Goal: Transaction & Acquisition: Download file/media

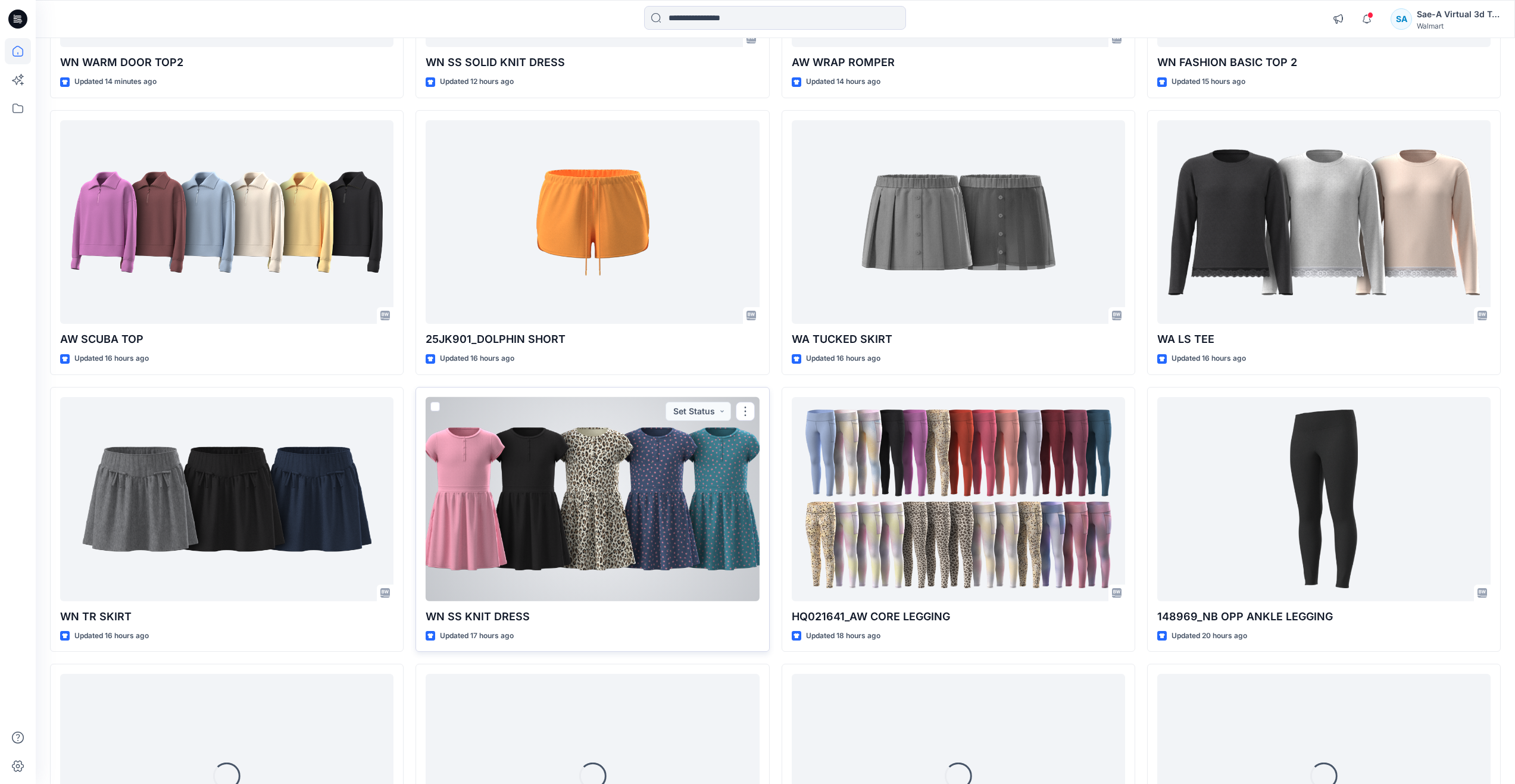
scroll to position [259, 0]
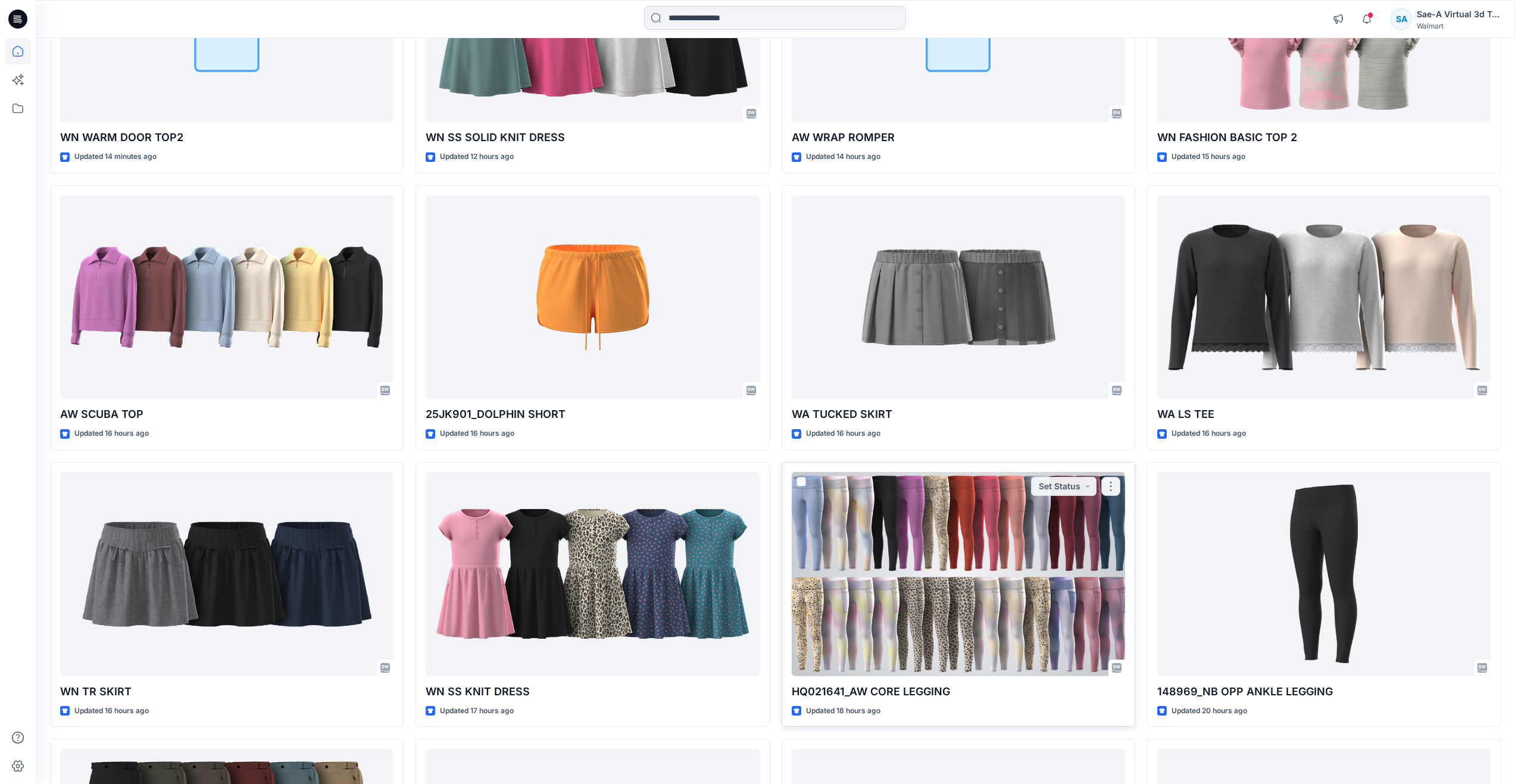
click at [950, 609] on div at bounding box center [958, 574] width 333 height 205
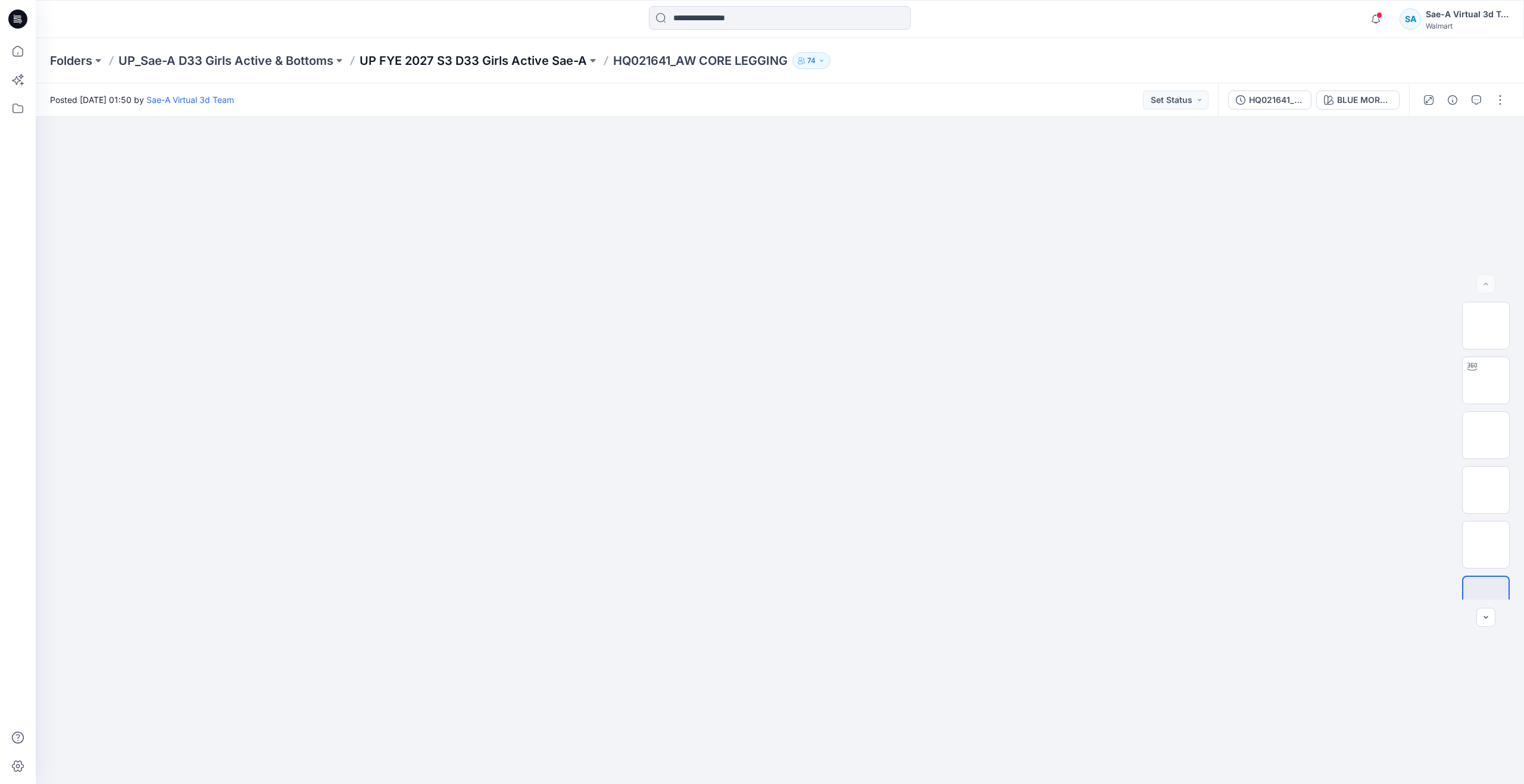
click at [426, 60] on p "UP FYE 2027 S3 D33 Girls Active Sae-A" at bounding box center [473, 61] width 228 height 17
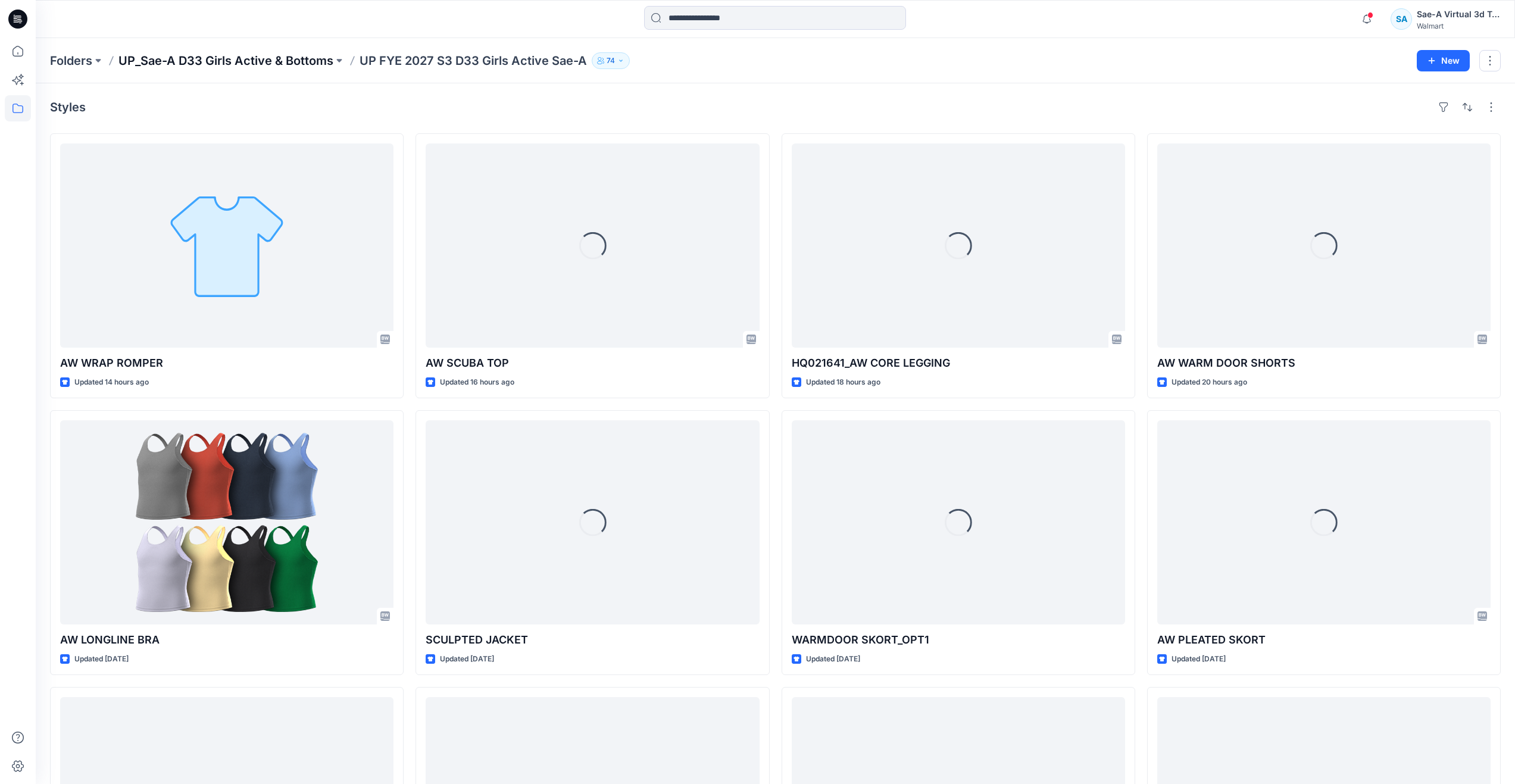
click at [235, 60] on p "UP_Sae-A D33 Girls Active & Bottoms" at bounding box center [226, 61] width 215 height 17
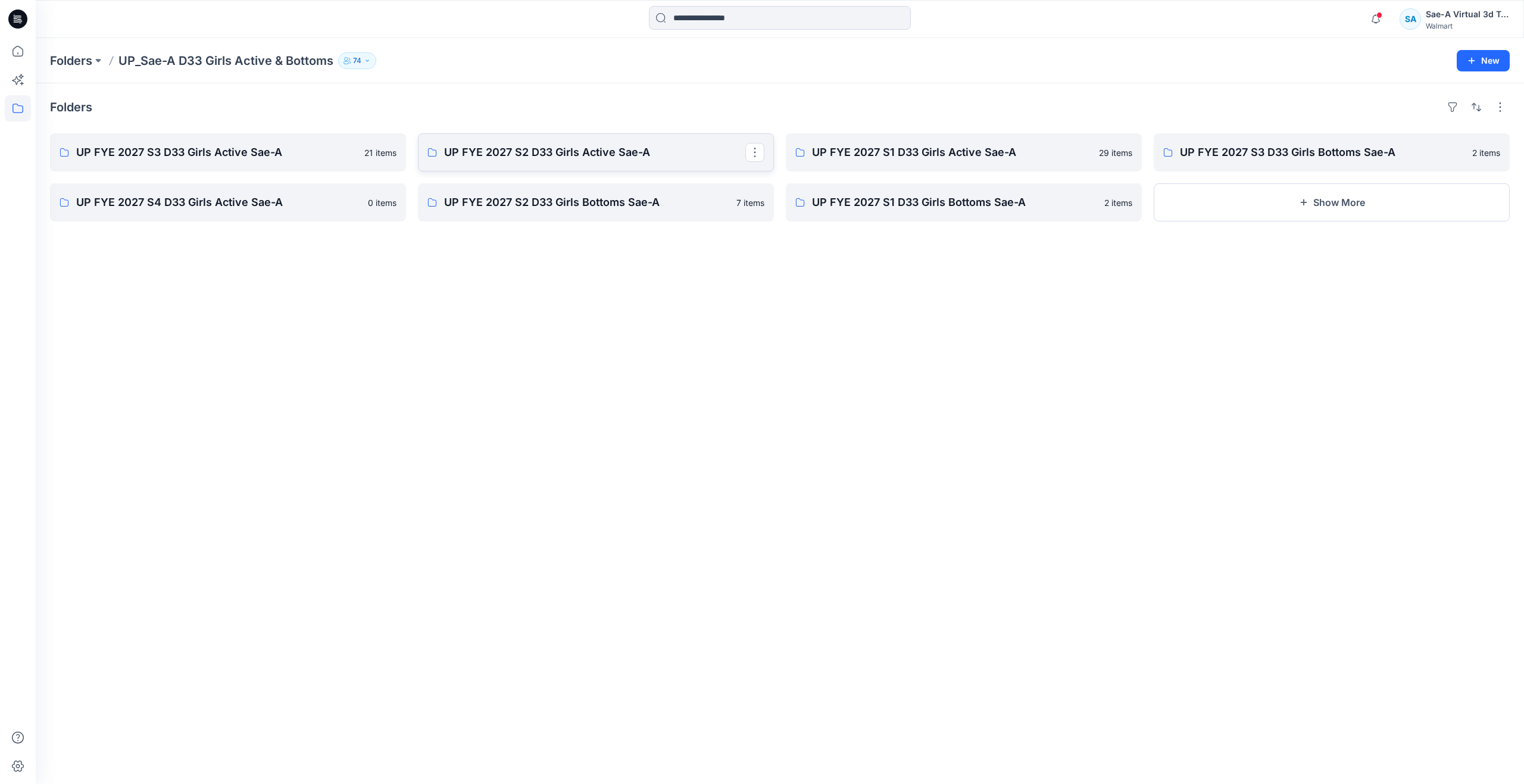
click at [537, 155] on p "UP FYE 2027 S2 D33 Girls Active Sae-A" at bounding box center [595, 152] width 301 height 17
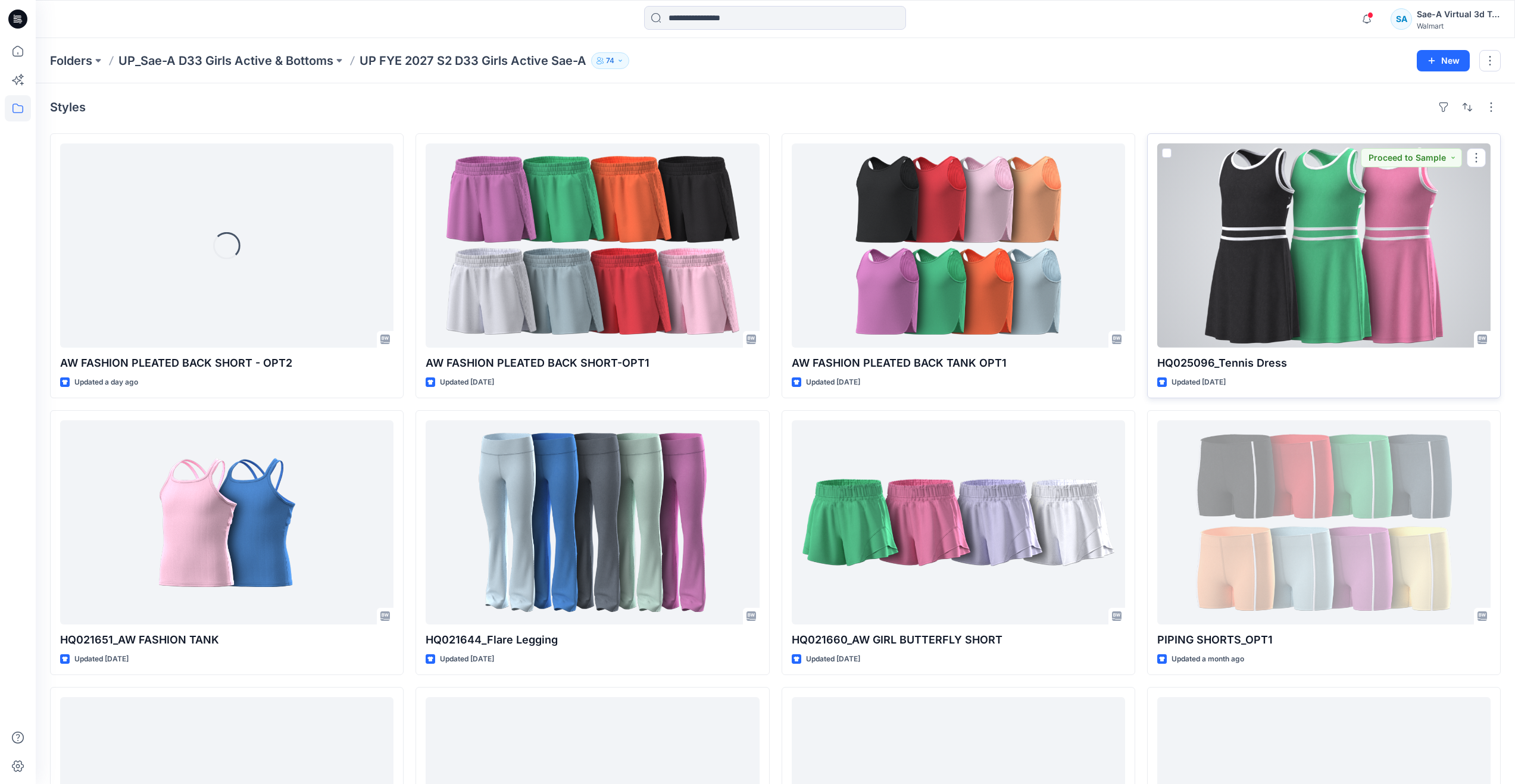
click at [1277, 320] on div at bounding box center [1324, 245] width 333 height 205
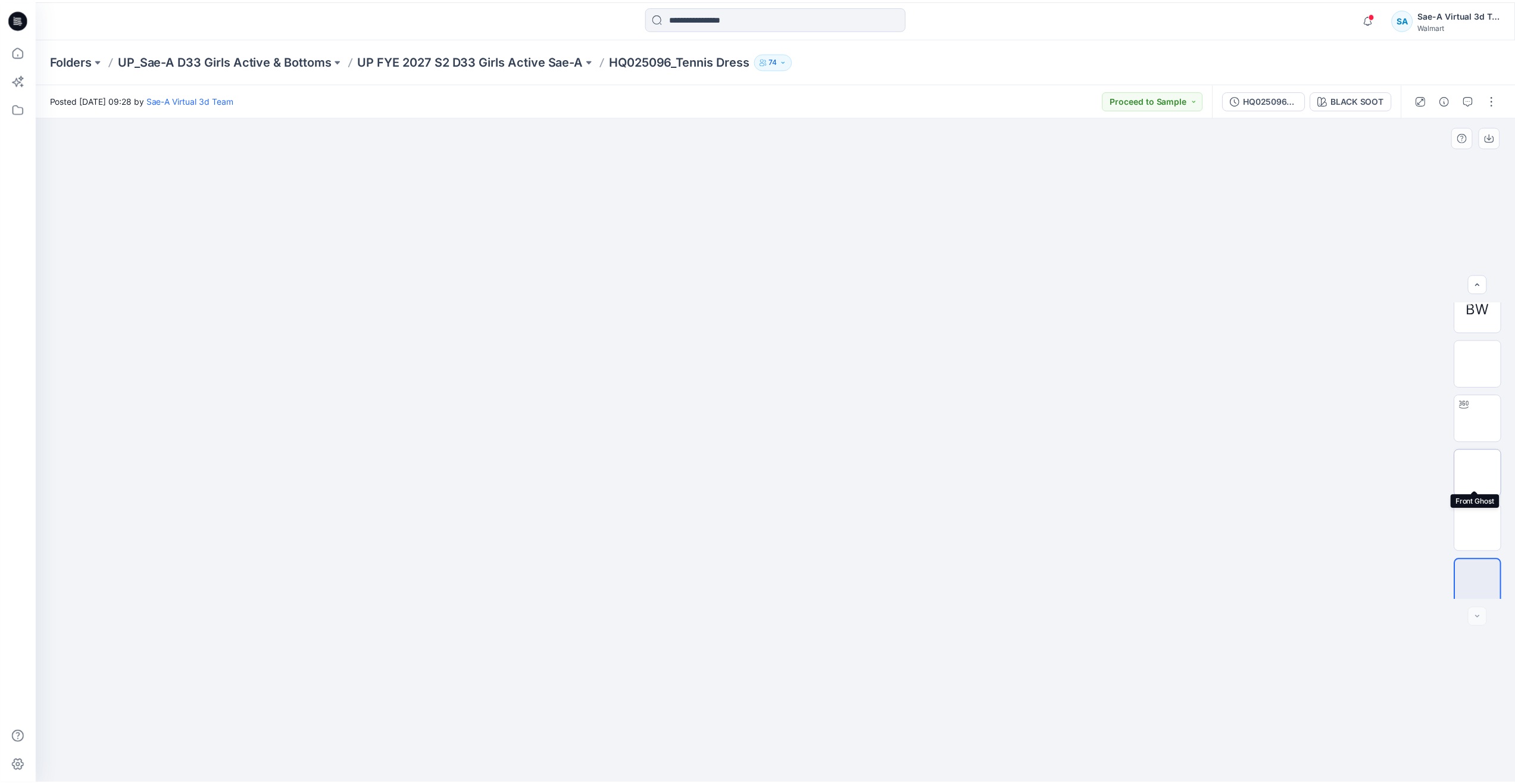
scroll to position [24, 0]
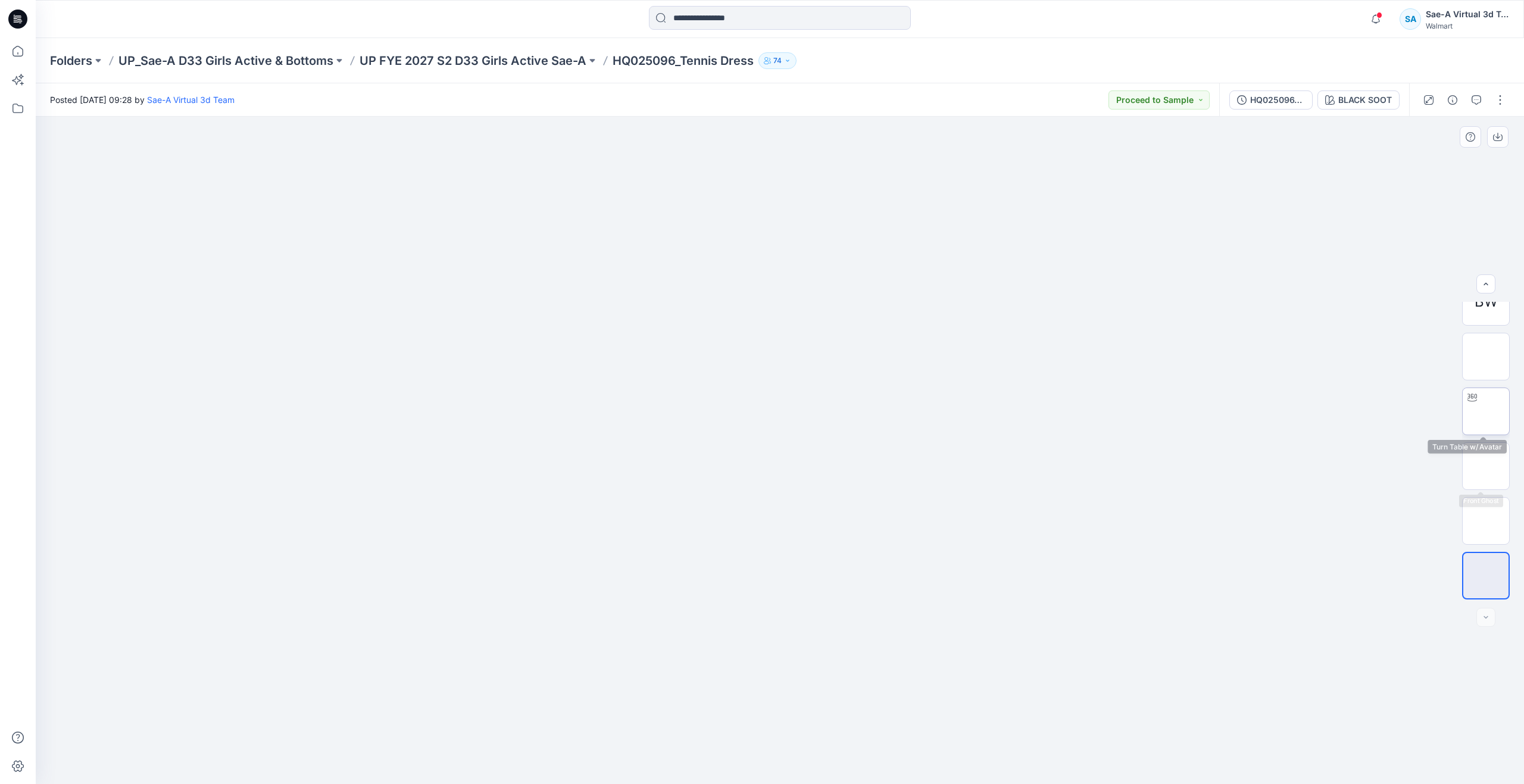
click at [1486, 411] on img at bounding box center [1486, 411] width 0 height 0
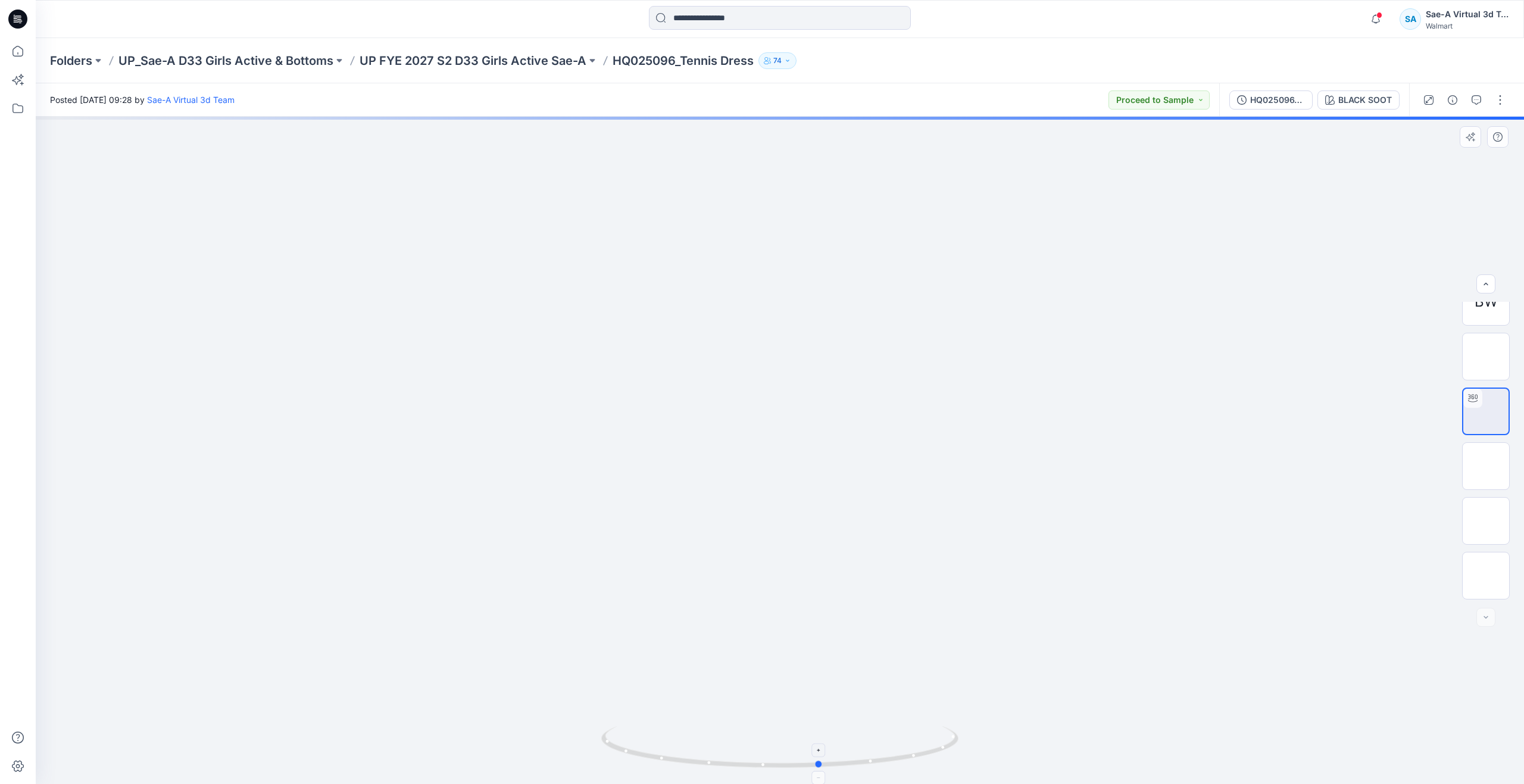
drag, startPoint x: 775, startPoint y: 759, endPoint x: 822, endPoint y: 732, distance: 54.2
click at [822, 732] on icon at bounding box center [782, 748] width 360 height 45
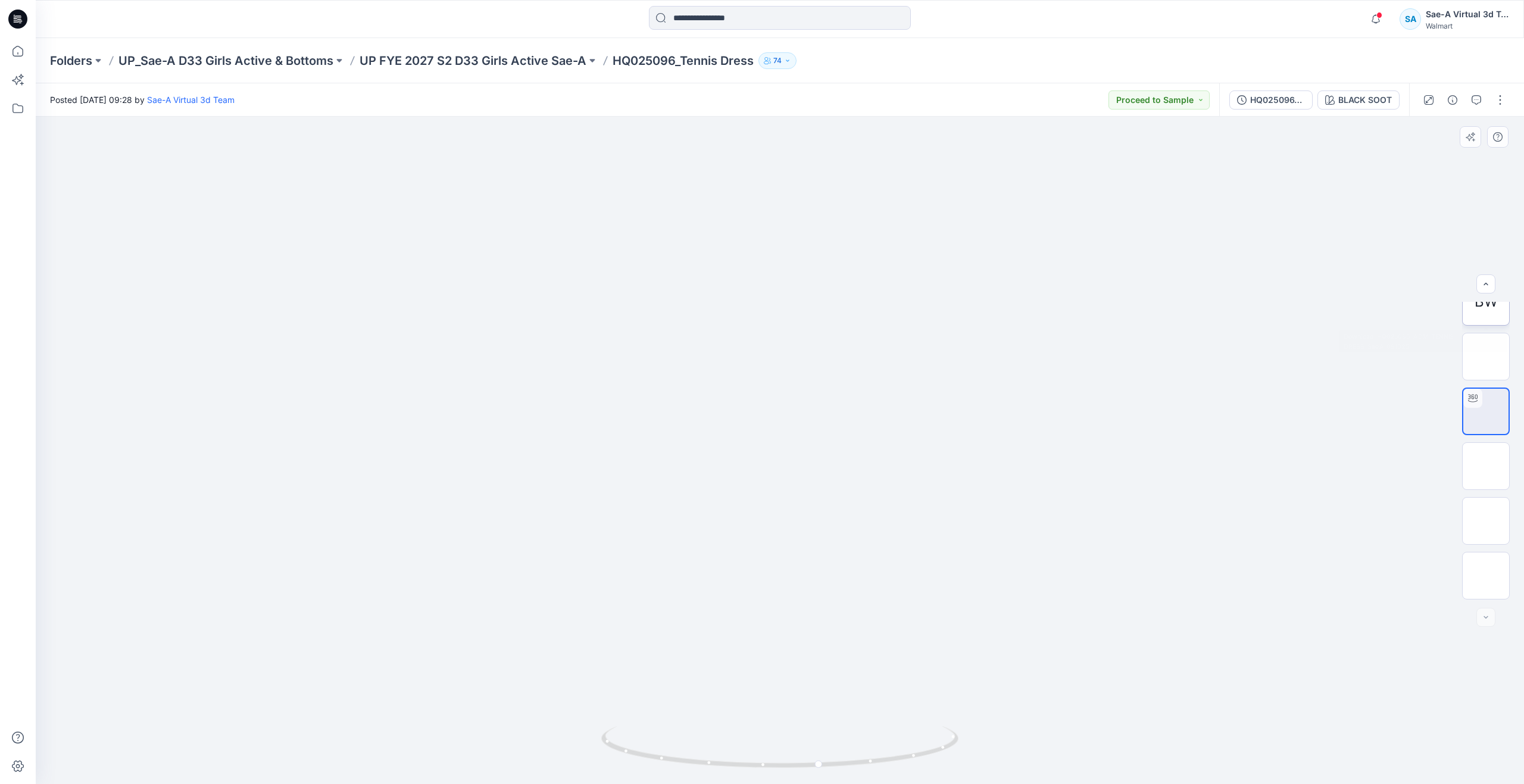
click at [1484, 309] on span "BW" at bounding box center [1486, 302] width 23 height 22
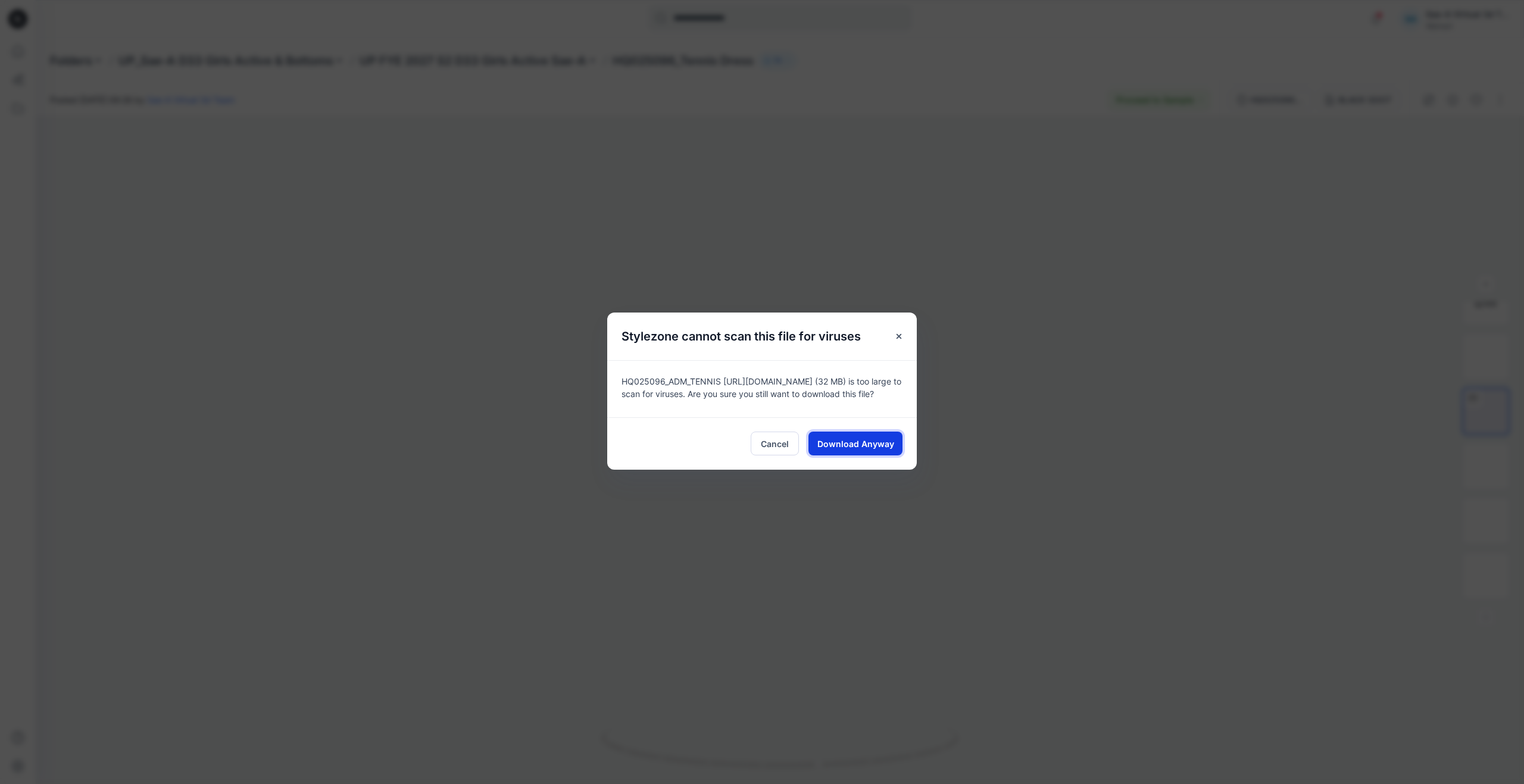
click at [879, 441] on span "Download Anyway" at bounding box center [856, 443] width 77 height 12
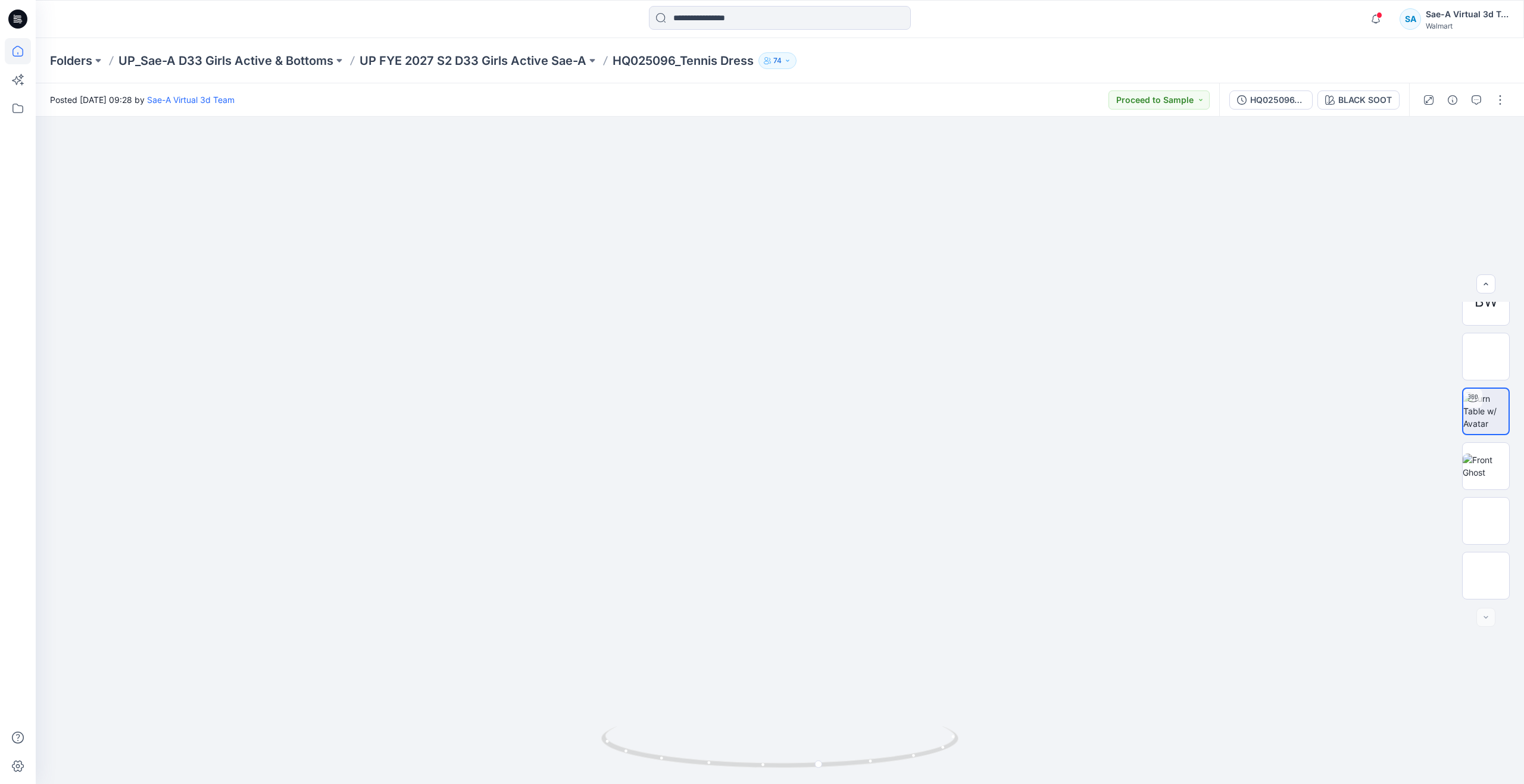
click at [28, 50] on icon at bounding box center [18, 51] width 27 height 27
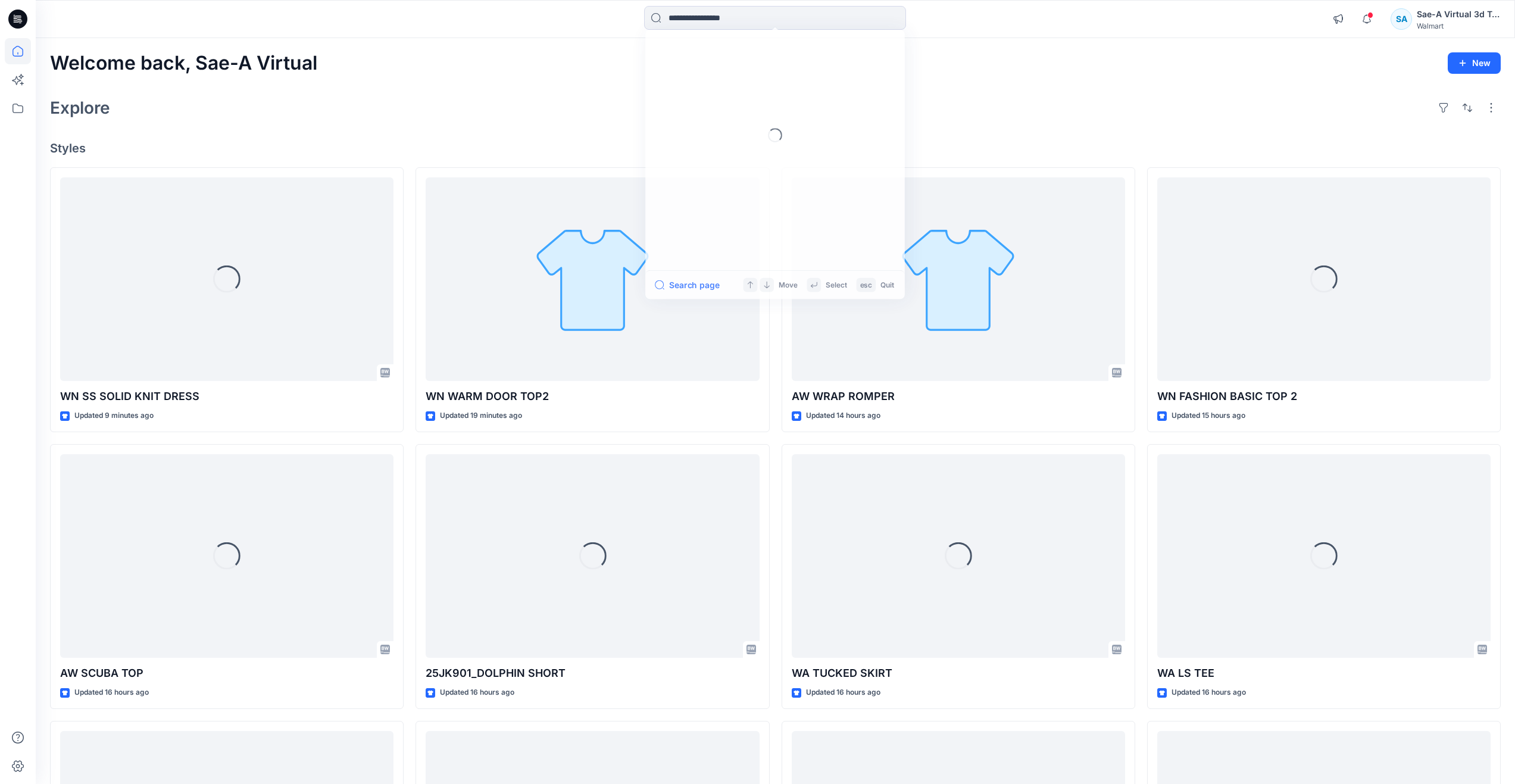
drag, startPoint x: 714, startPoint y: 15, endPoint x: 706, endPoint y: 36, distance: 22.5
click at [714, 15] on input at bounding box center [775, 17] width 262 height 24
click at [700, 148] on span "HQ025096_Tennis Dress" at bounding box center [716, 152] width 96 height 10
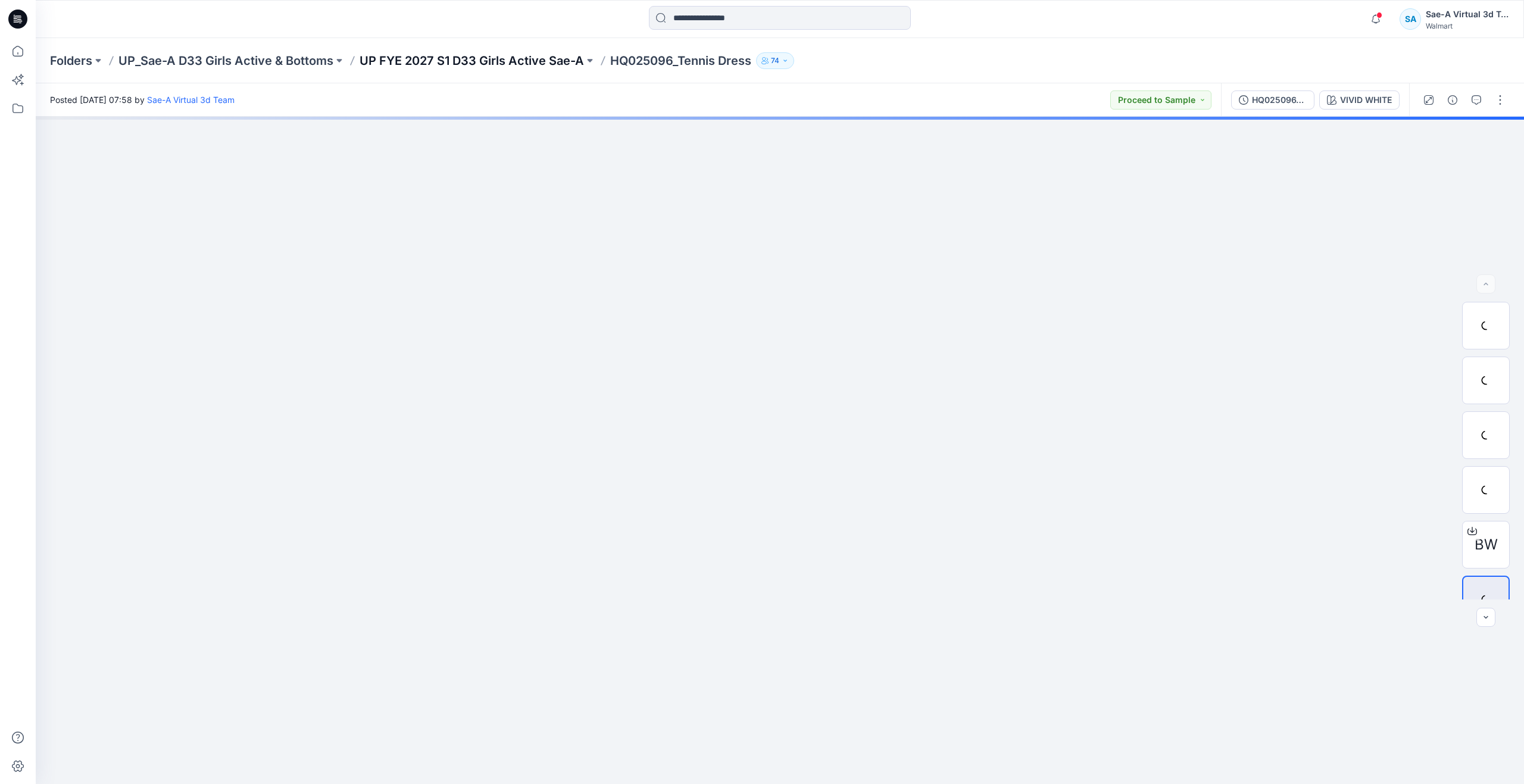
click at [481, 63] on p "UP FYE 2027 S1 D33 Girls Active Sae-A" at bounding box center [472, 61] width 225 height 17
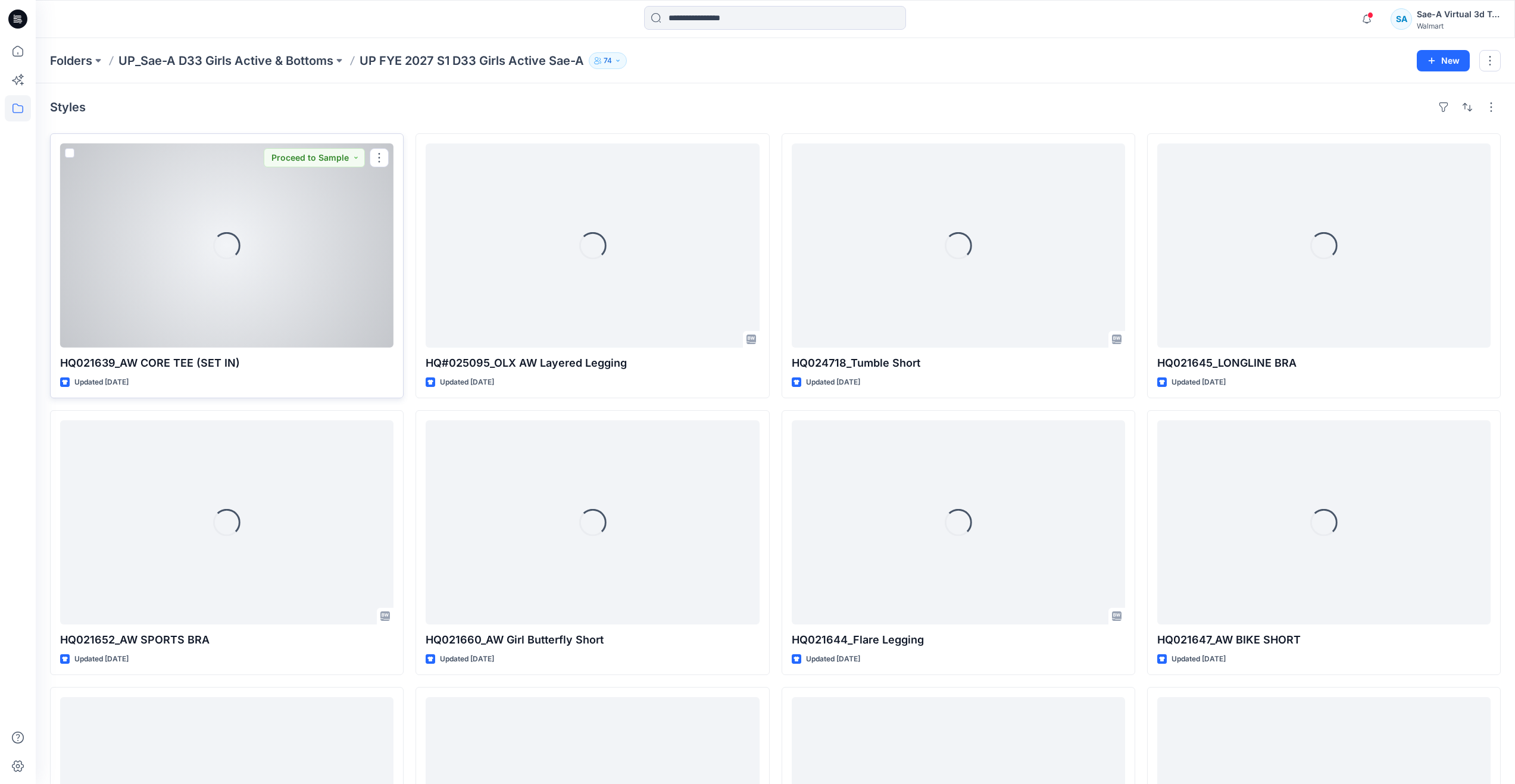
click at [220, 234] on div "Loading..." at bounding box center [226, 245] width 28 height 28
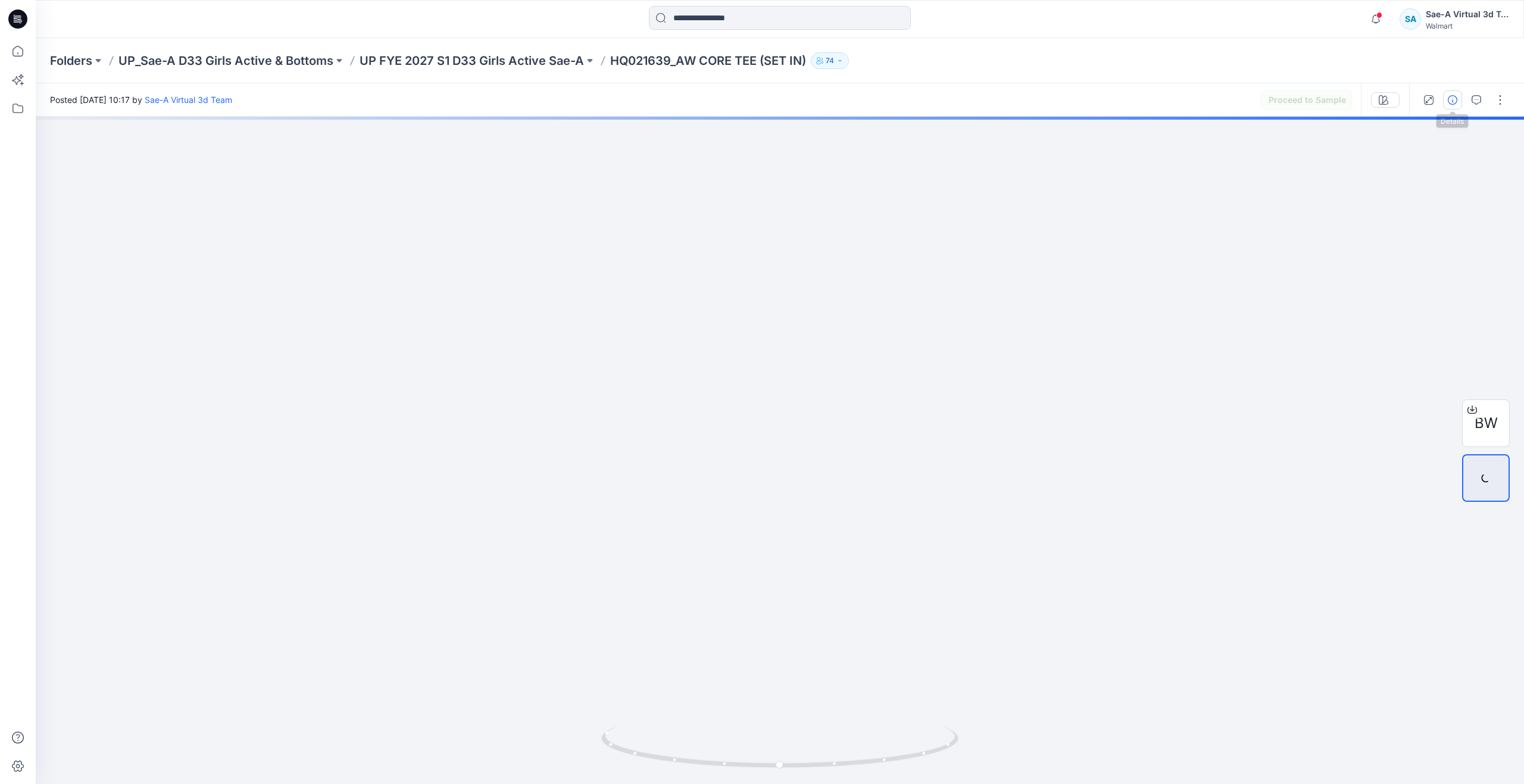
click at [1449, 103] on icon "button" at bounding box center [1453, 100] width 10 height 10
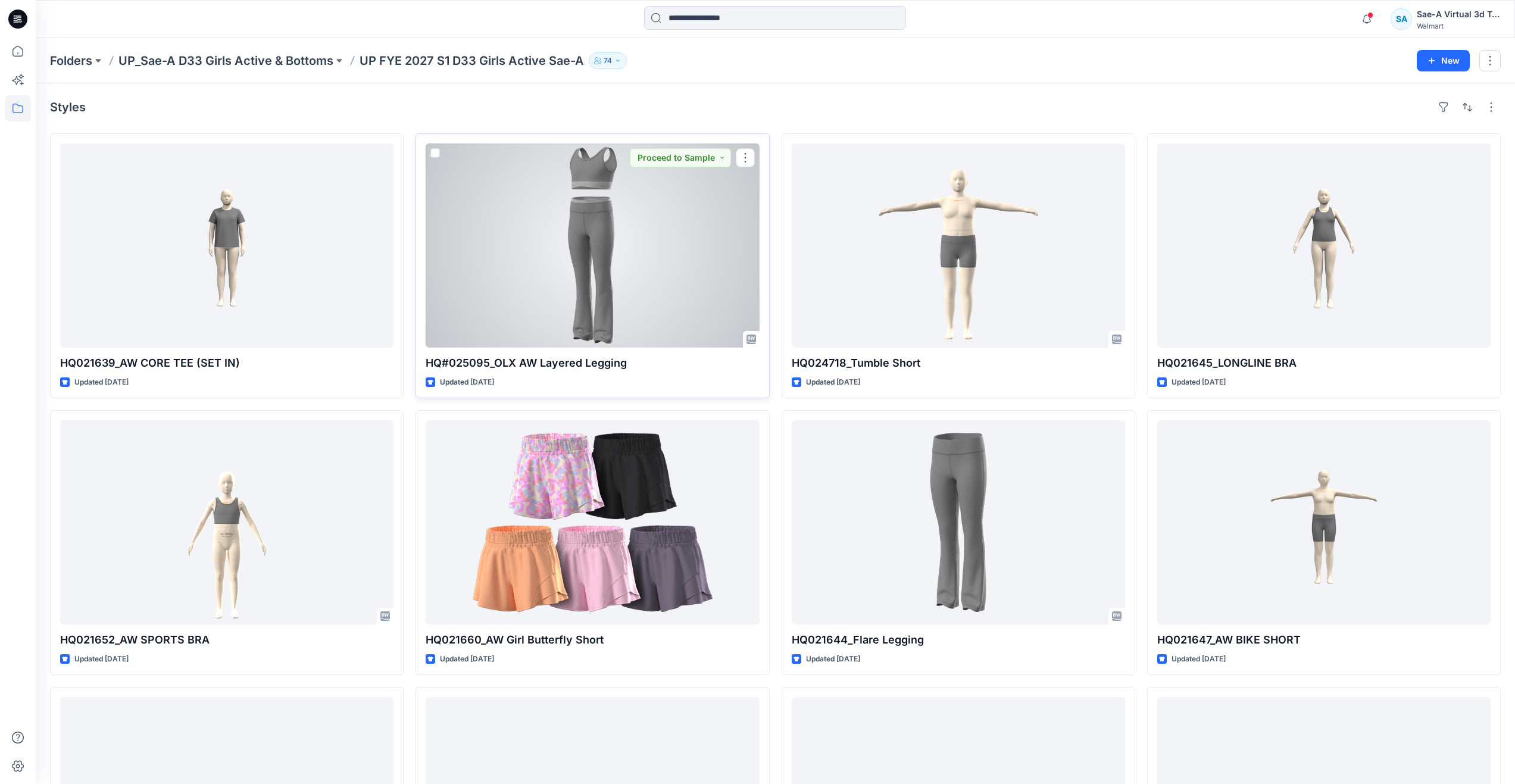
click at [618, 302] on div at bounding box center [592, 245] width 333 height 205
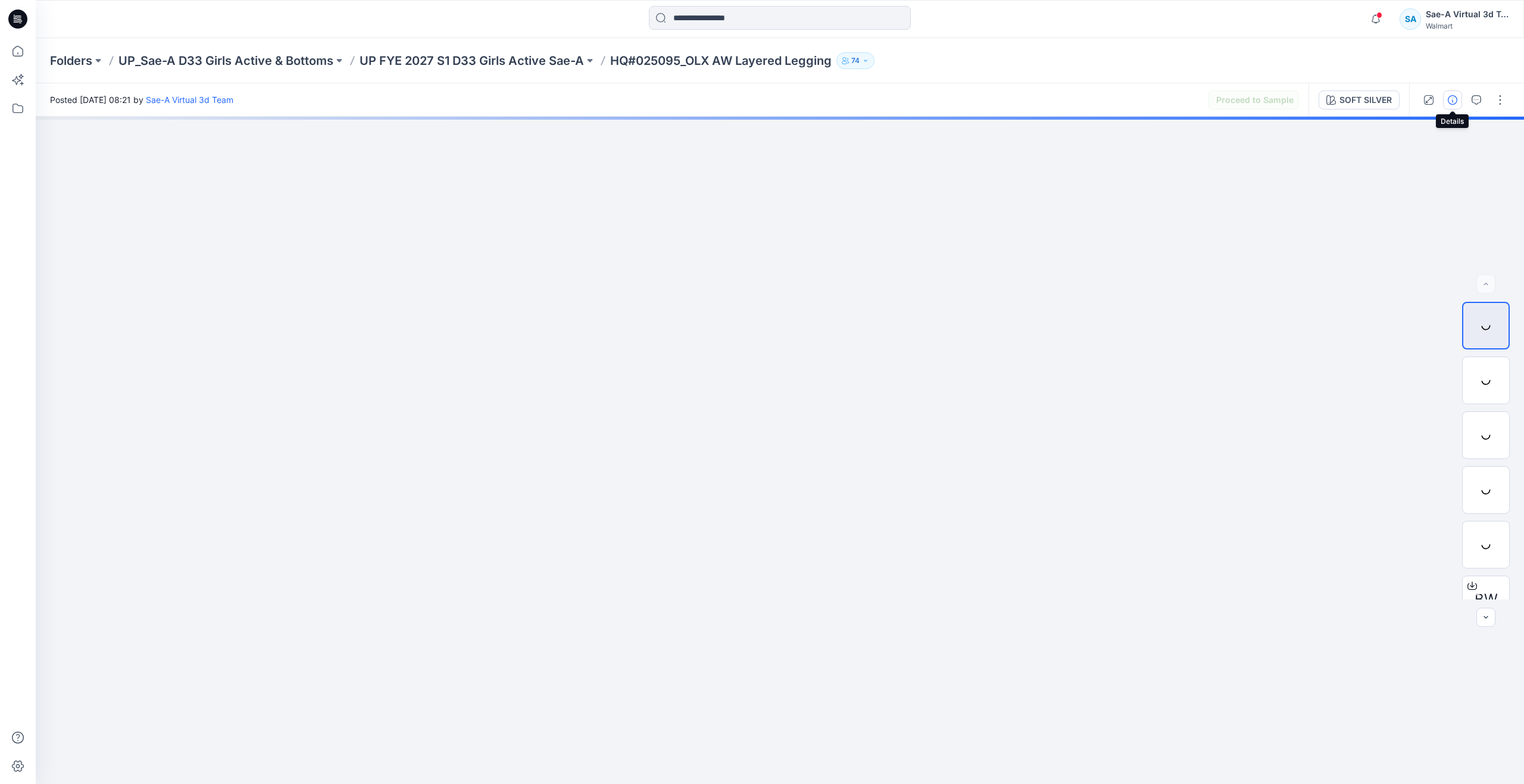
click at [1455, 104] on icon "button" at bounding box center [1453, 100] width 10 height 10
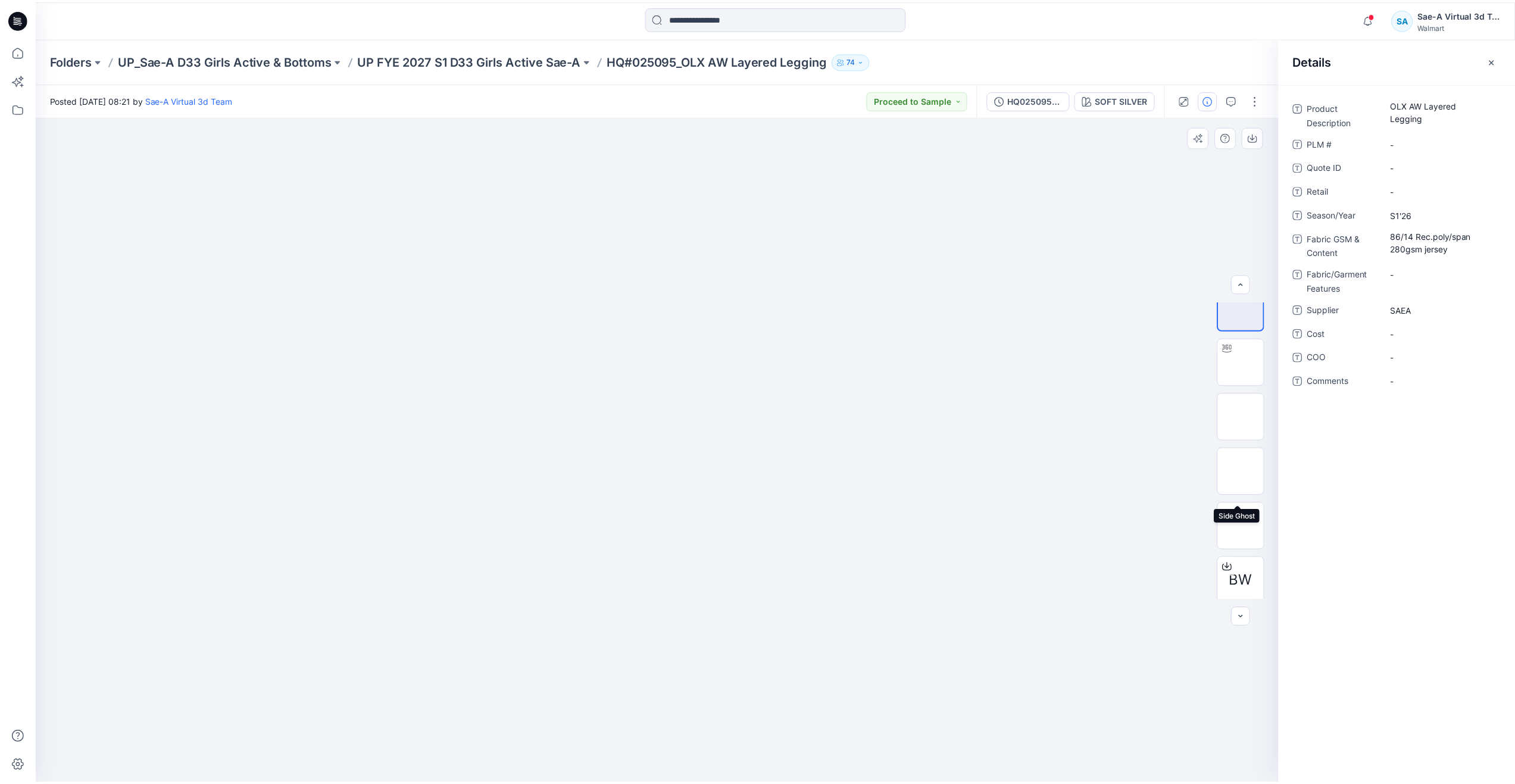
scroll to position [24, 0]
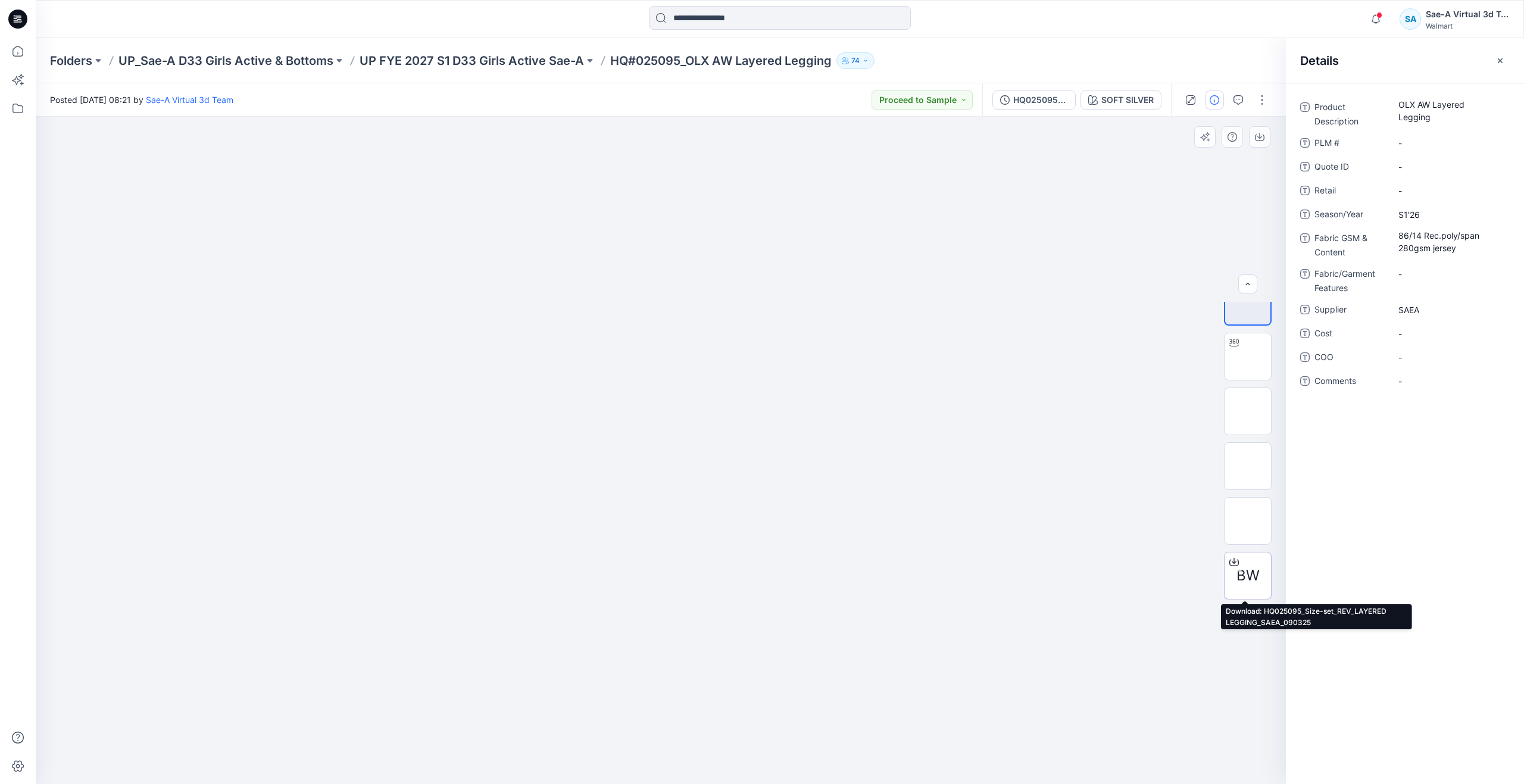
click at [1247, 576] on span "BW" at bounding box center [1248, 576] width 23 height 22
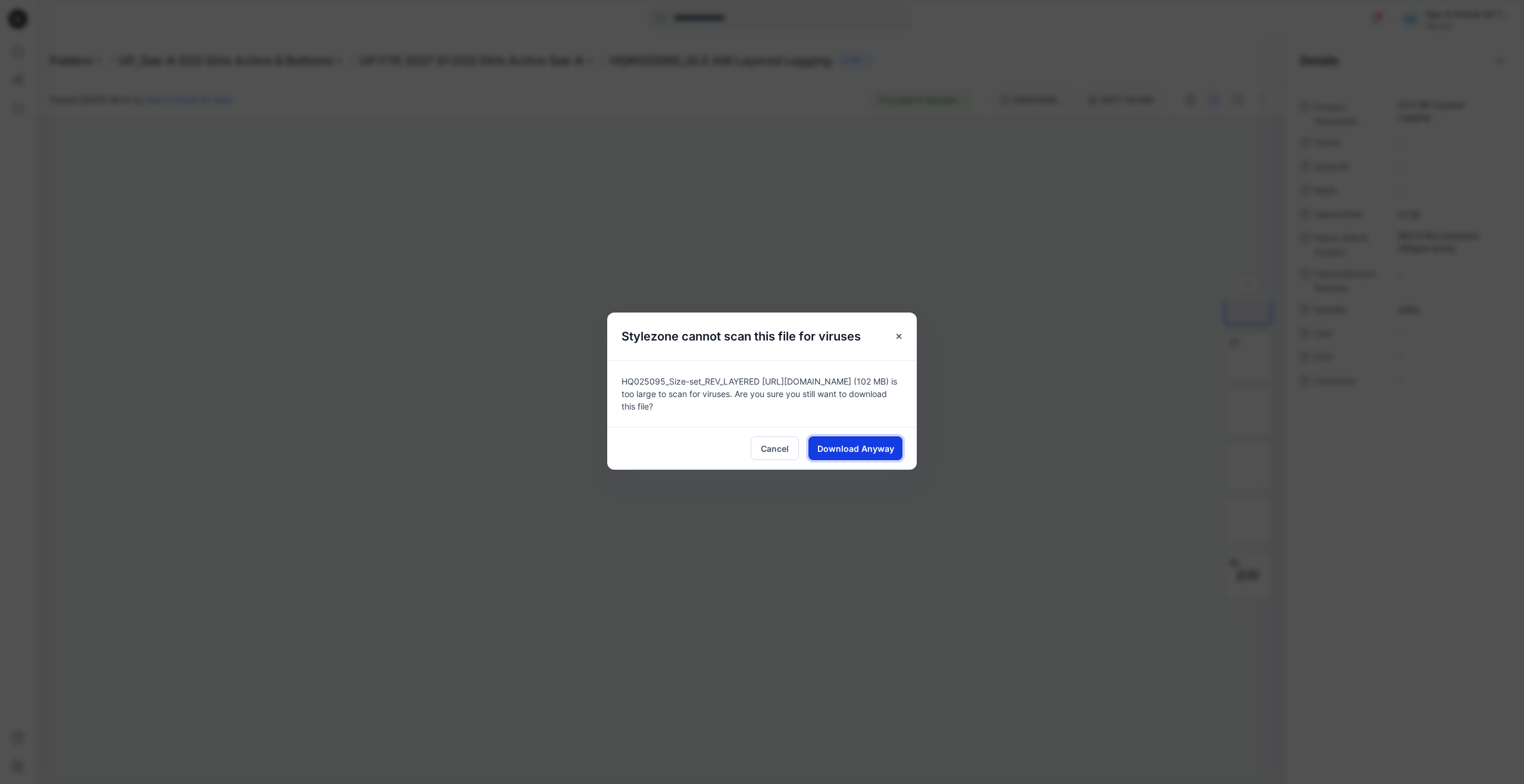
click at [873, 452] on span "Download Anyway" at bounding box center [856, 448] width 77 height 12
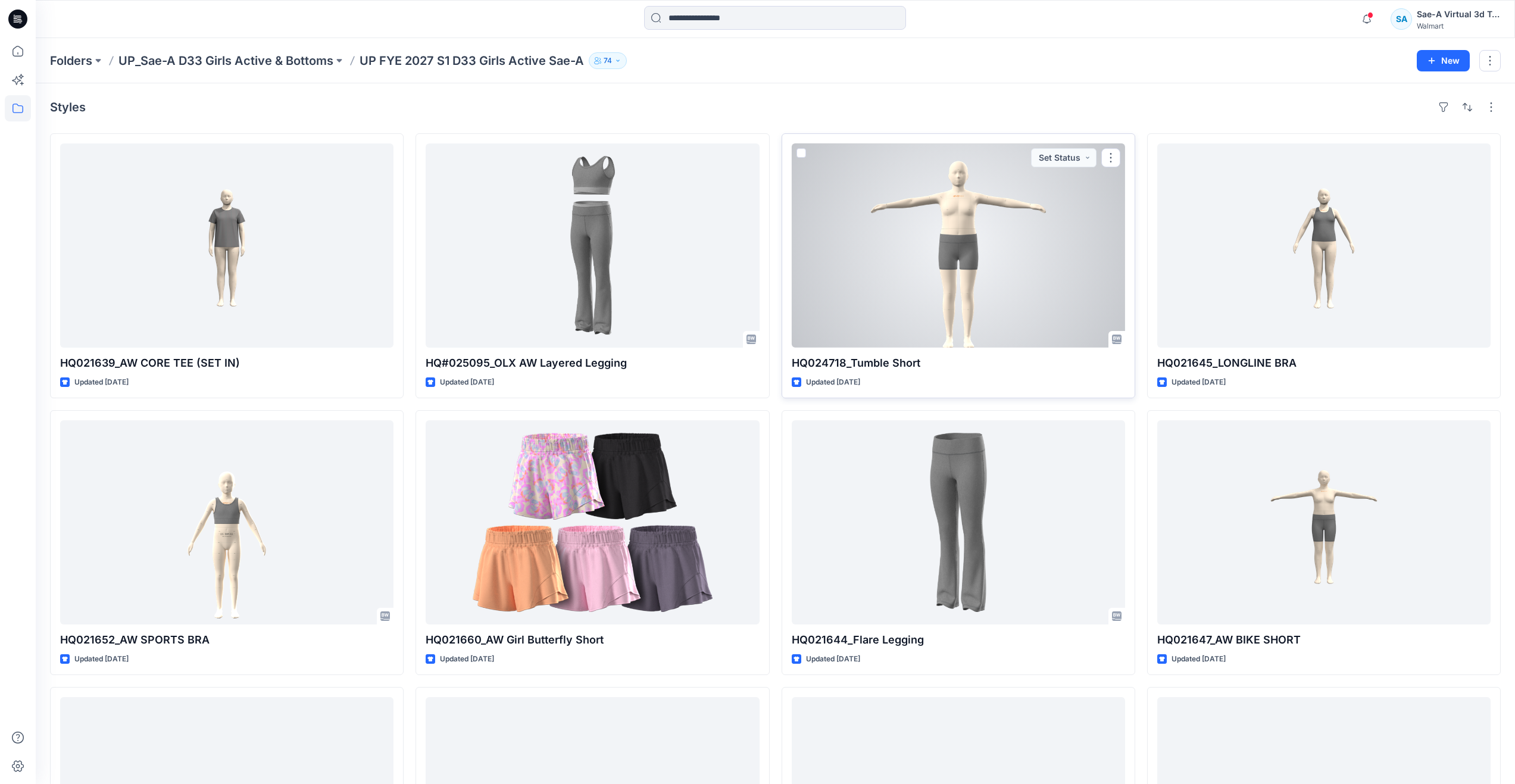
click at [1007, 279] on div at bounding box center [958, 245] width 333 height 205
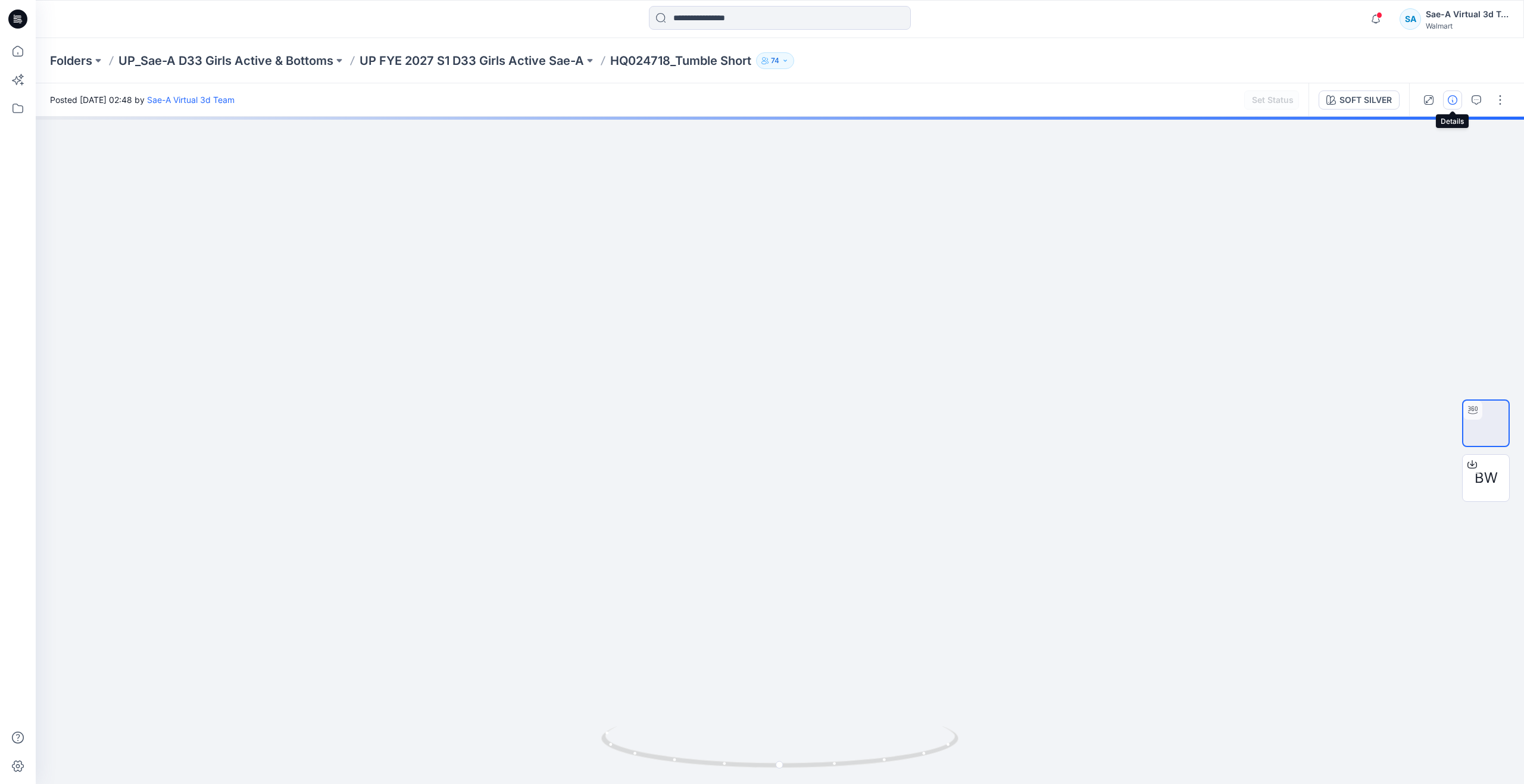
click at [1454, 101] on icon "button" at bounding box center [1453, 100] width 10 height 10
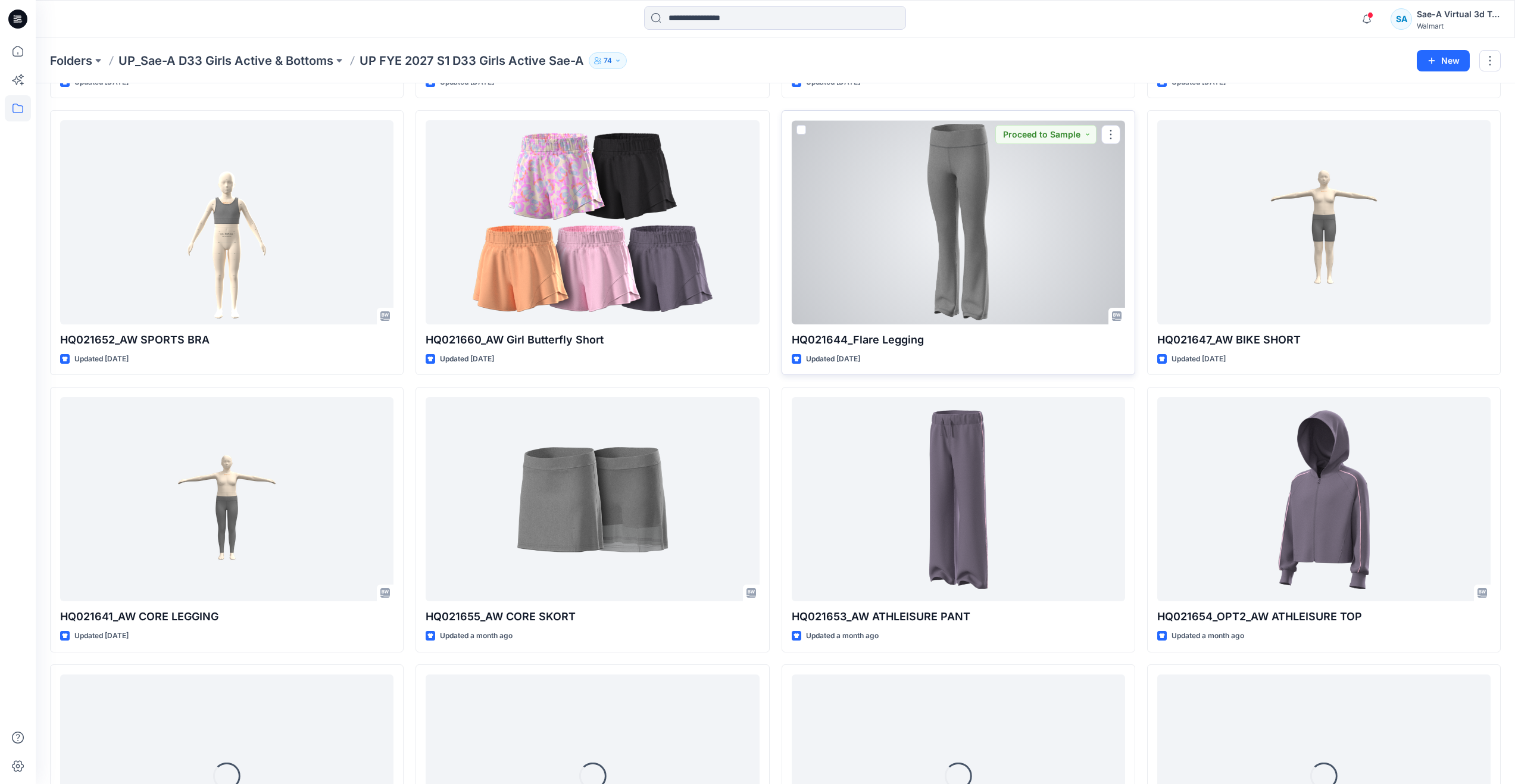
scroll to position [523, 0]
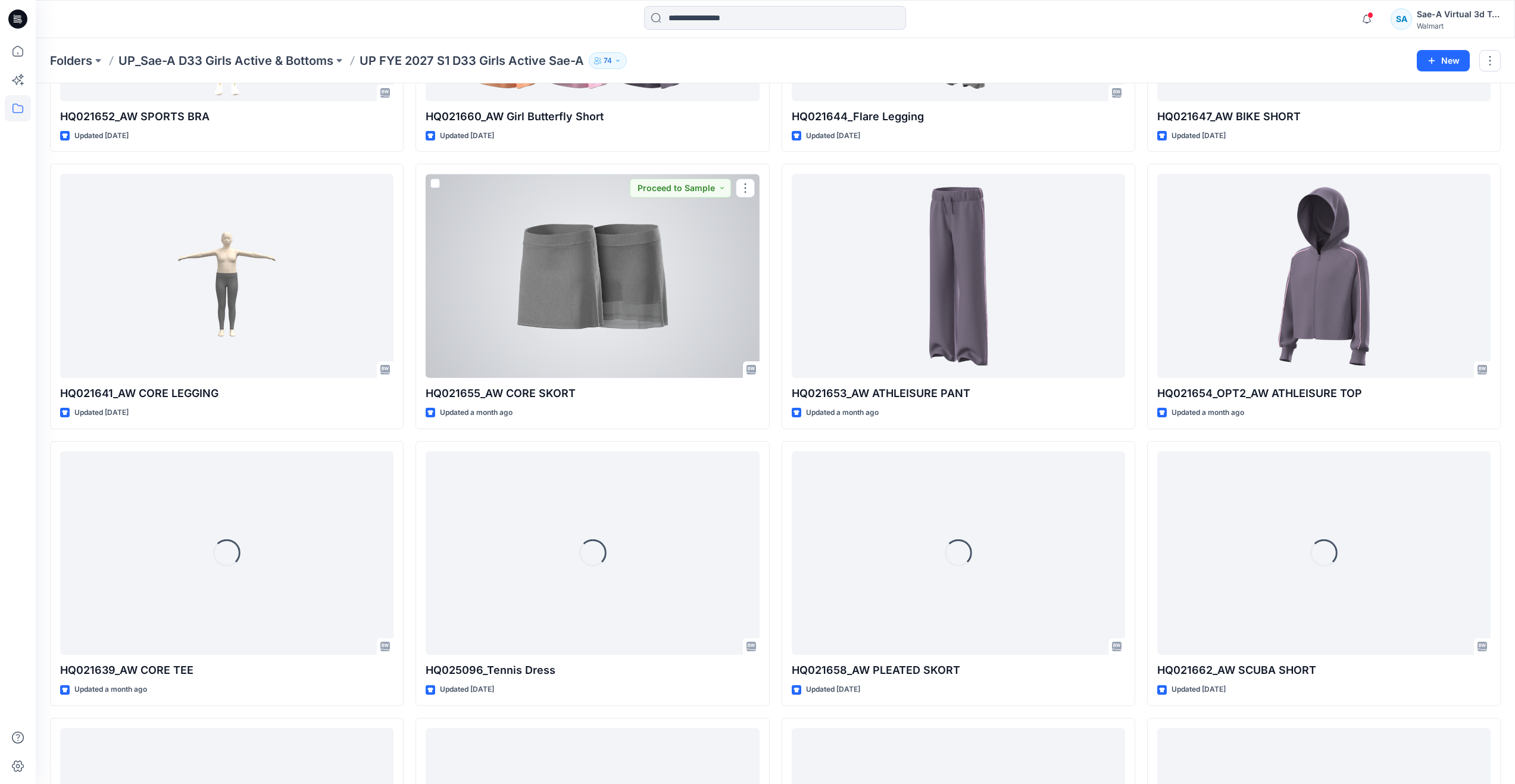
drag, startPoint x: 575, startPoint y: 322, endPoint x: 585, endPoint y: 319, distance: 10.4
click at [575, 322] on div at bounding box center [592, 276] width 333 height 205
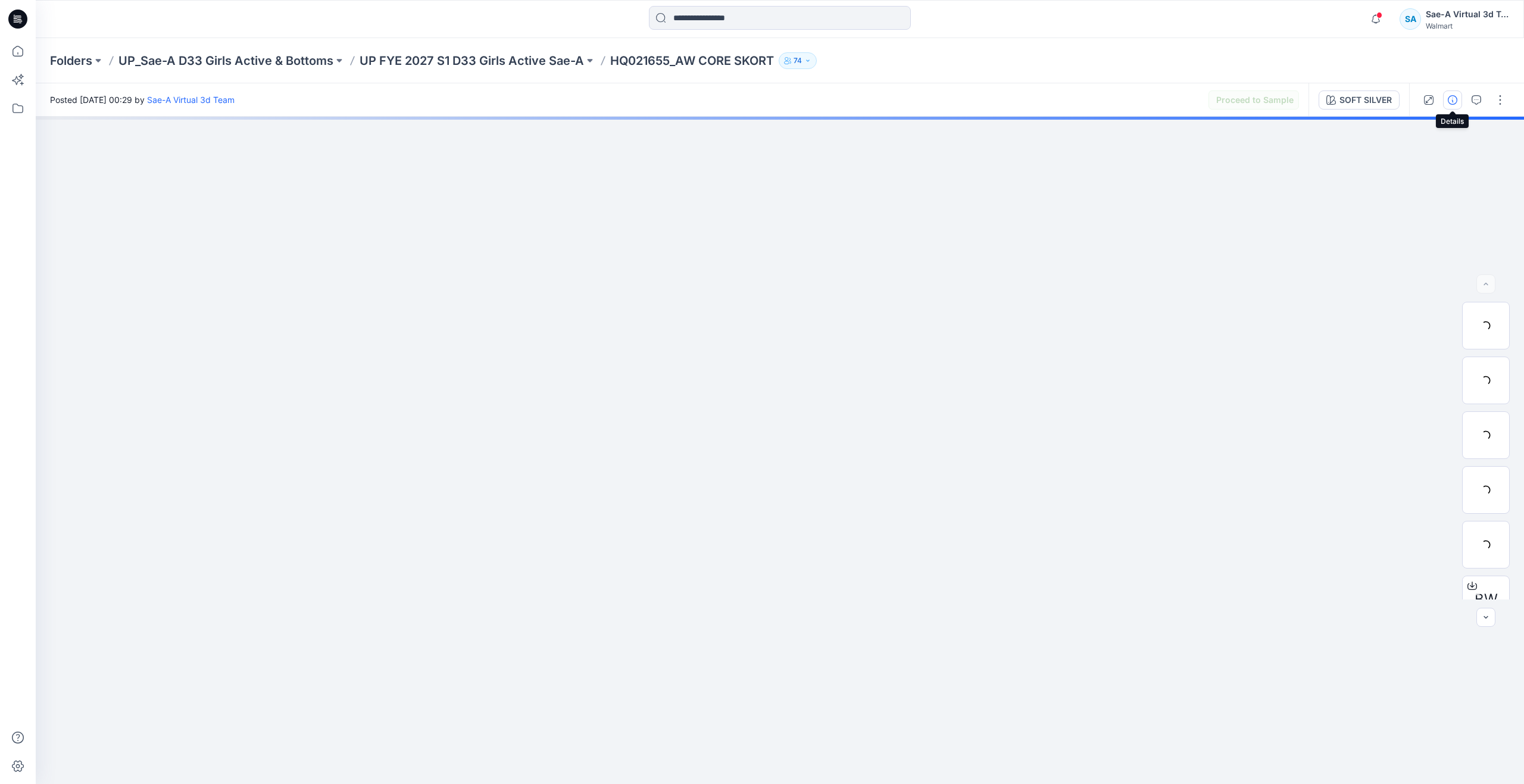
click at [1455, 96] on icon "button" at bounding box center [1453, 100] width 10 height 10
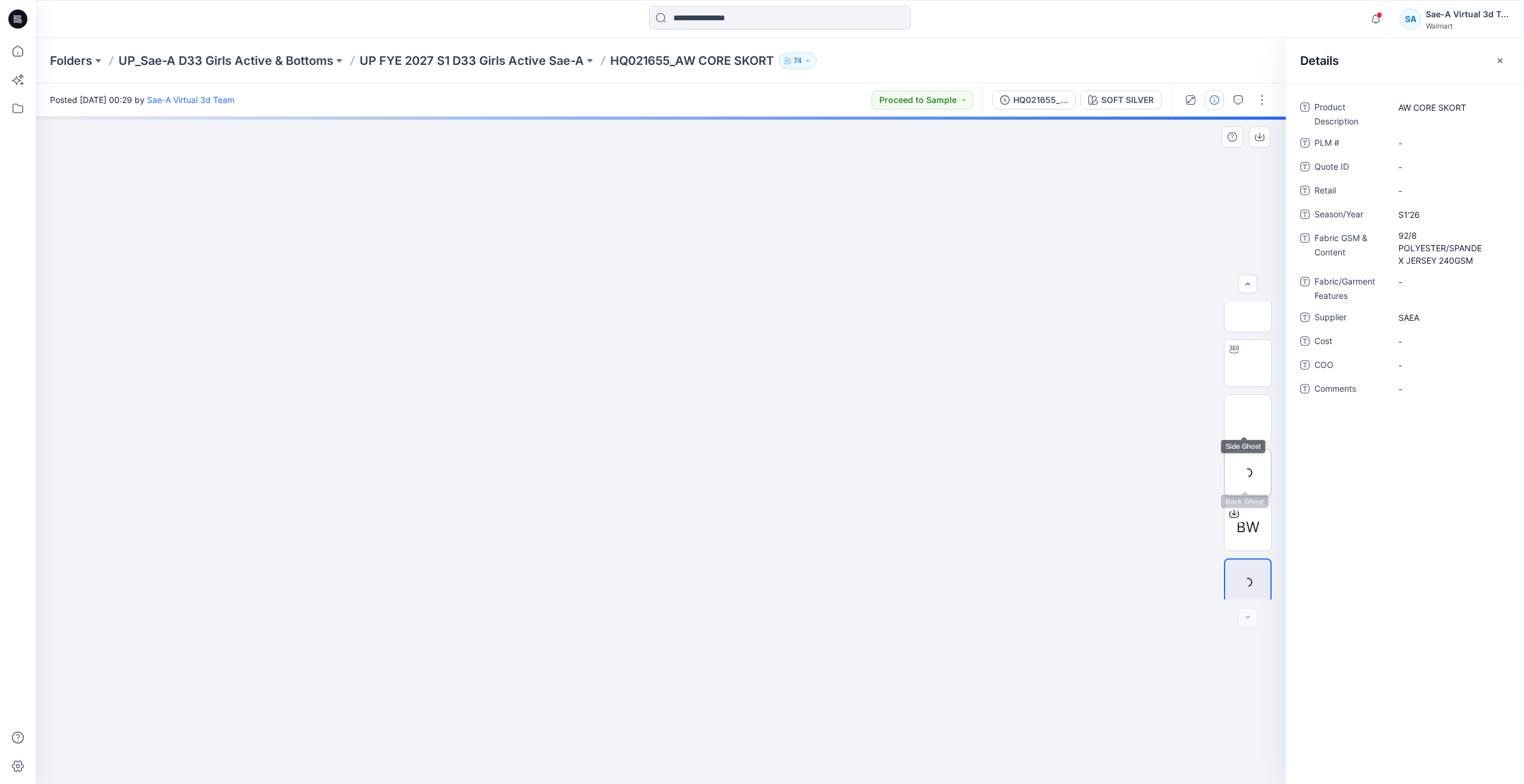
scroll to position [79, 0]
click at [1240, 508] on div at bounding box center [1235, 507] width 19 height 19
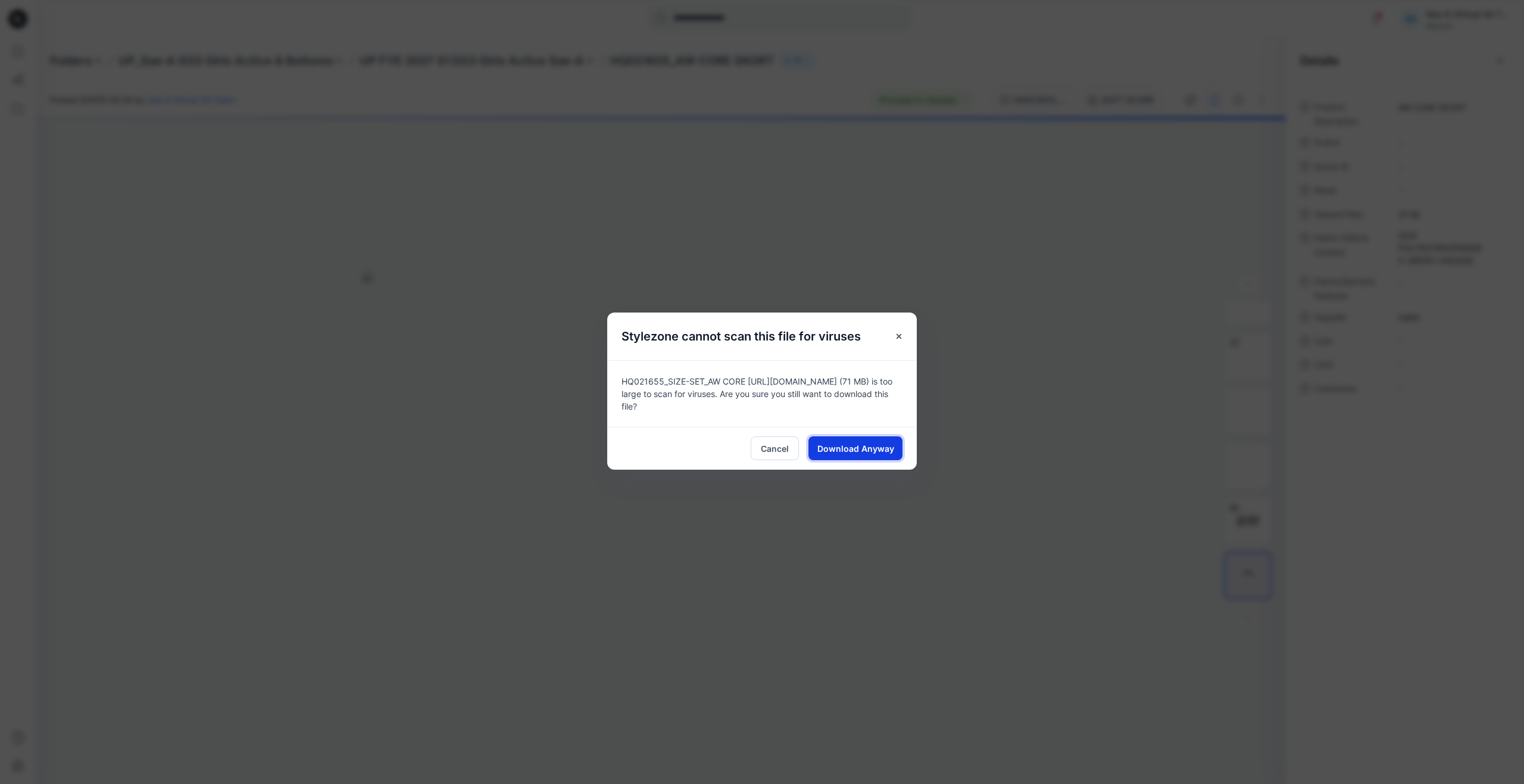
click at [865, 447] on span "Download Anyway" at bounding box center [856, 448] width 77 height 12
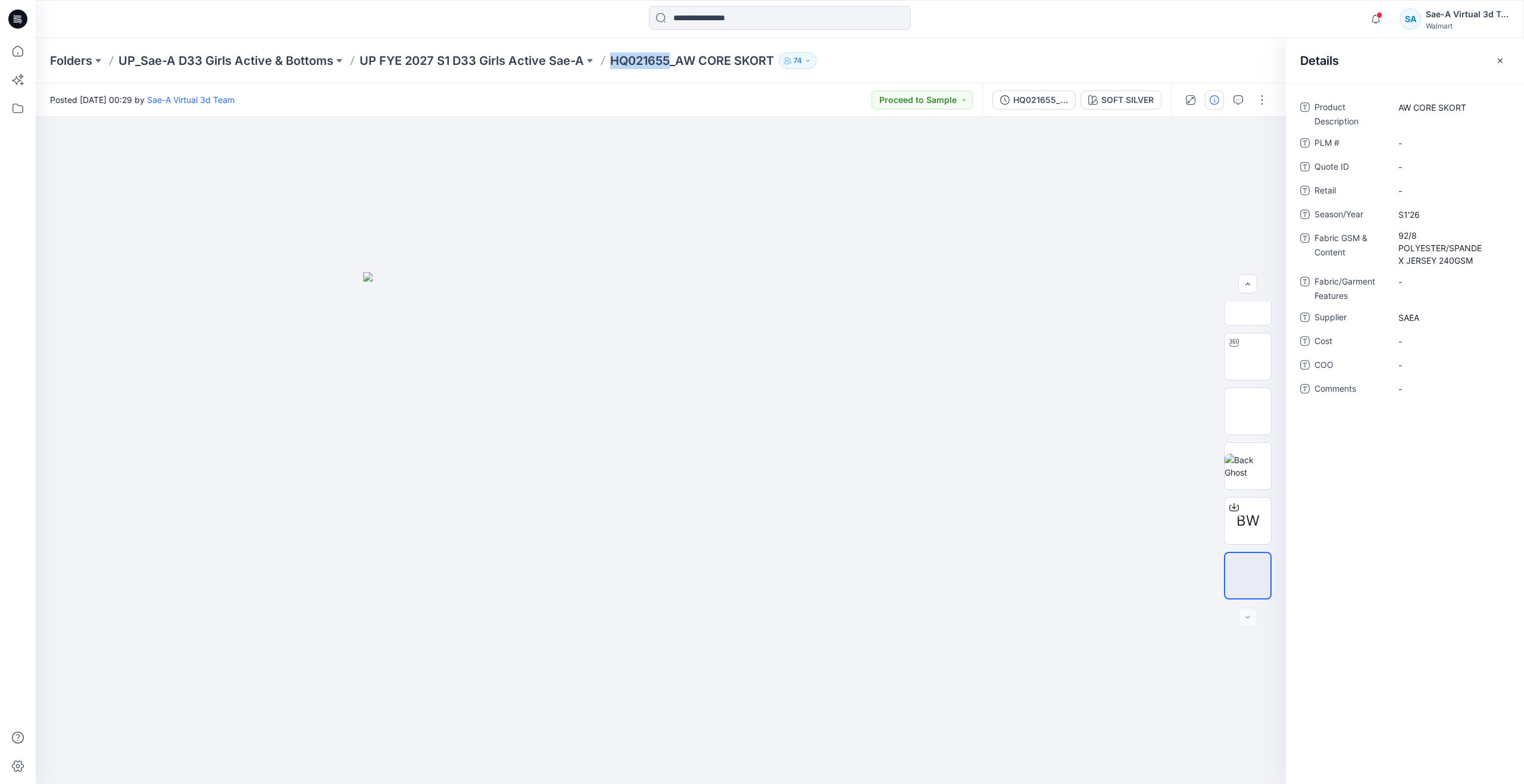
drag, startPoint x: 606, startPoint y: 58, endPoint x: 669, endPoint y: 71, distance: 64.3
click at [669, 71] on div "Folders UP_Sae-A D33 Girls Active & Bottoms UP FYE 2027 S1 D33 Girls Active Sae…" at bounding box center [781, 61] width 1489 height 46
copy p "HQ021655"
